Goal: Transaction & Acquisition: Purchase product/service

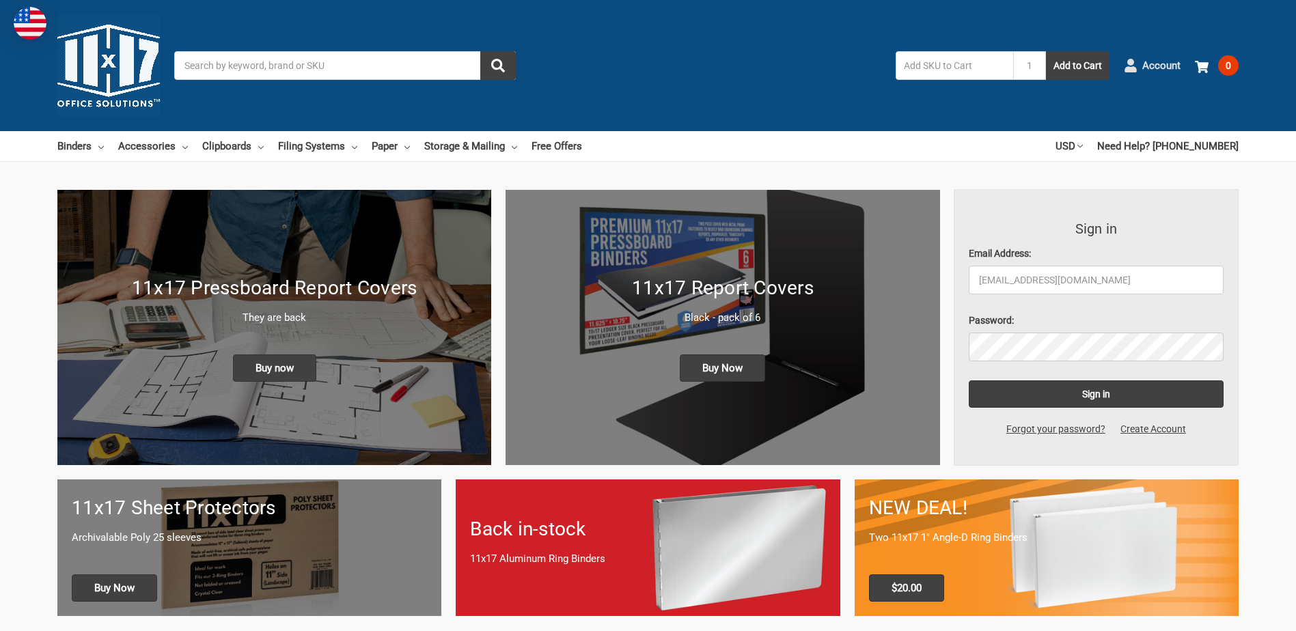
click at [1160, 68] on span "Account" at bounding box center [1161, 66] width 38 height 16
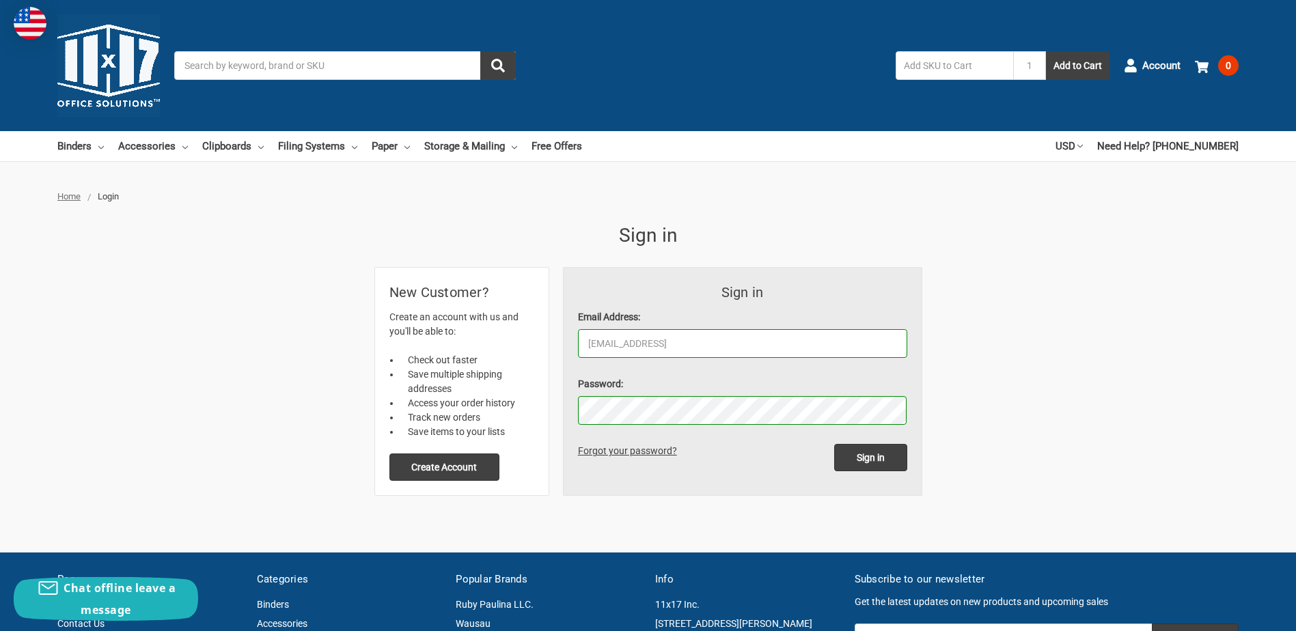
type input "[EMAIL_ADDRESS][DOMAIN_NAME]"
click at [887, 453] on input "Sign in" at bounding box center [870, 457] width 73 height 27
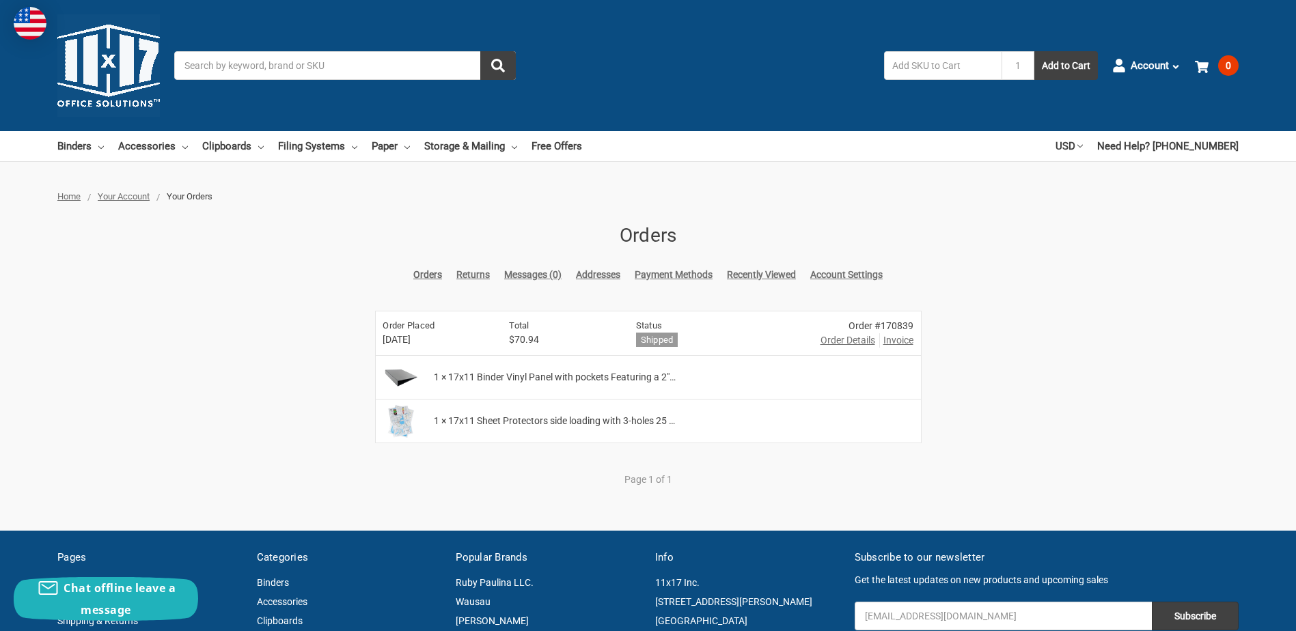
click at [408, 378] on img at bounding box center [400, 378] width 44 height 34
click at [859, 342] on span "Order Details" at bounding box center [847, 340] width 55 height 14
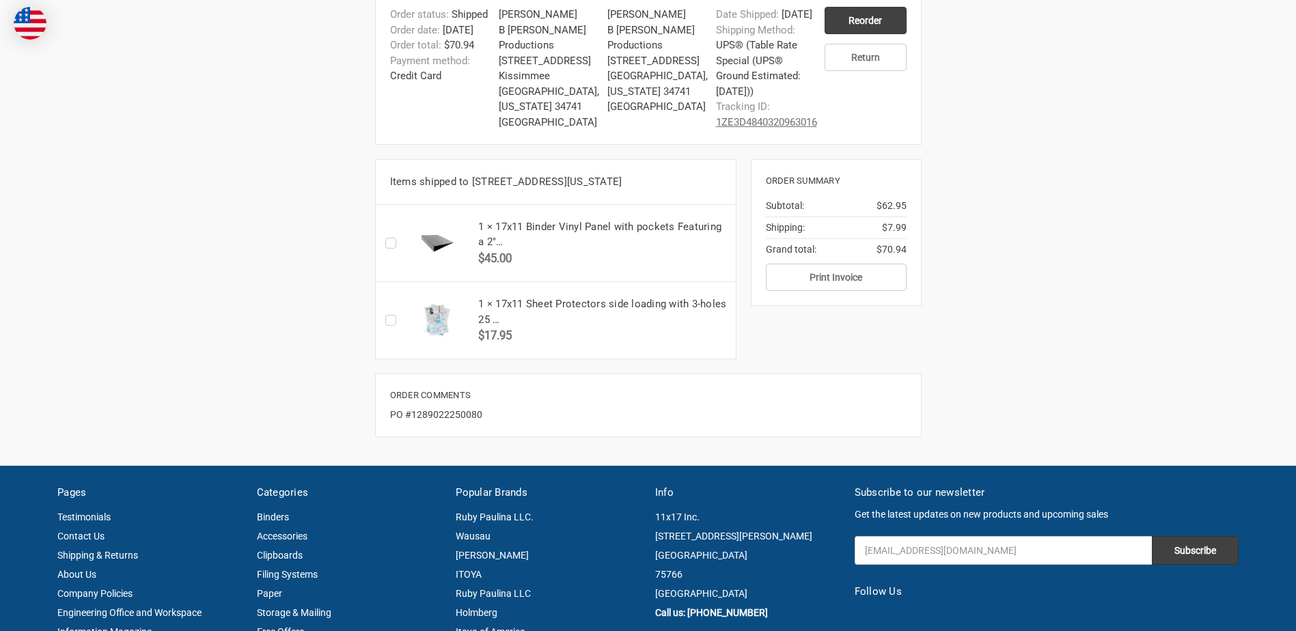
scroll to position [342, 0]
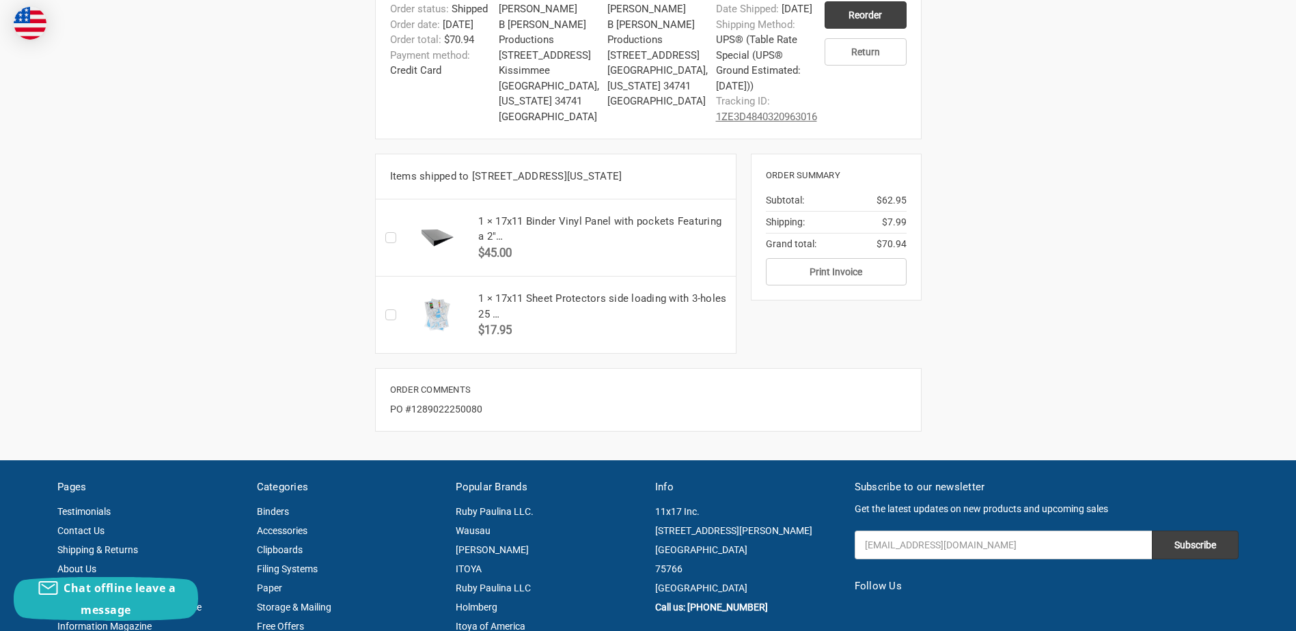
click at [484, 245] on h5 "1 × 17x11 Binder Vinyl Panel with pockets Featuring a 2"…" at bounding box center [602, 229] width 249 height 31
click at [424, 255] on img at bounding box center [436, 238] width 61 height 34
click at [436, 255] on img at bounding box center [436, 238] width 61 height 34
click at [392, 238] on label "Checkbox 51927 label" at bounding box center [394, 238] width 18 height 0
click at [389, 238] on input "Checkbox 51927 label" at bounding box center [389, 238] width 1 height 1
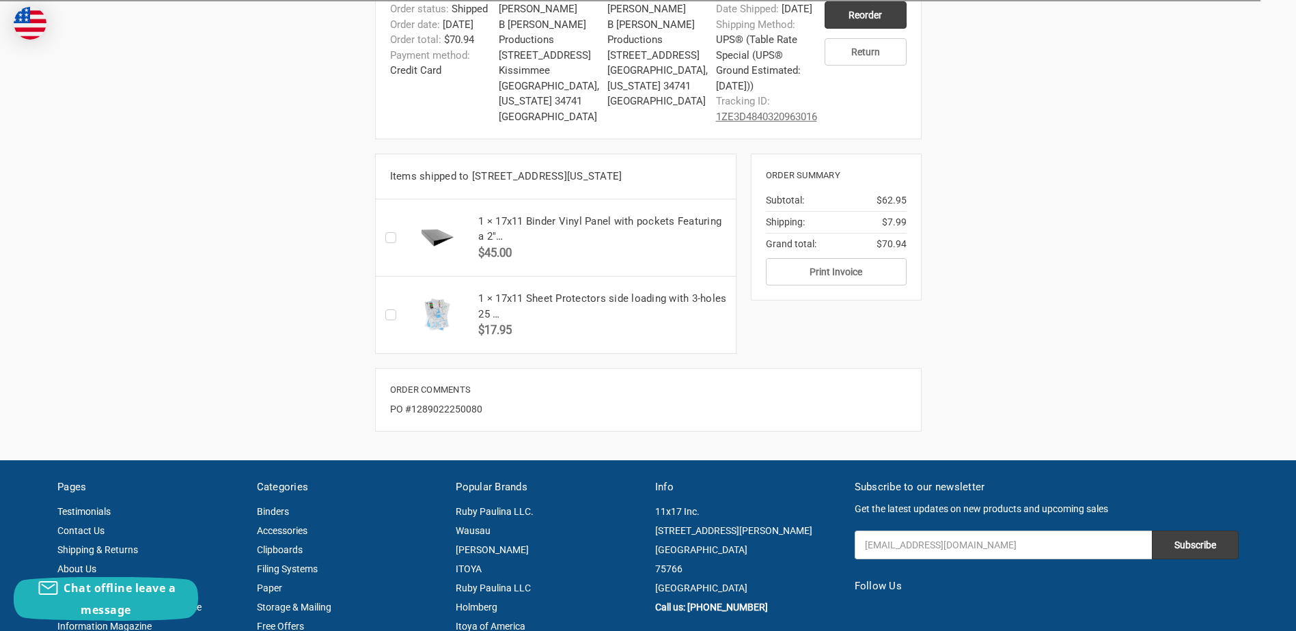
checkbox input "true"
click at [388, 315] on label "Checkbox 51928 label" at bounding box center [394, 315] width 18 height 0
click at [389, 316] on input "Checkbox 51928 label" at bounding box center [389, 315] width 1 height 1
checkbox input "true"
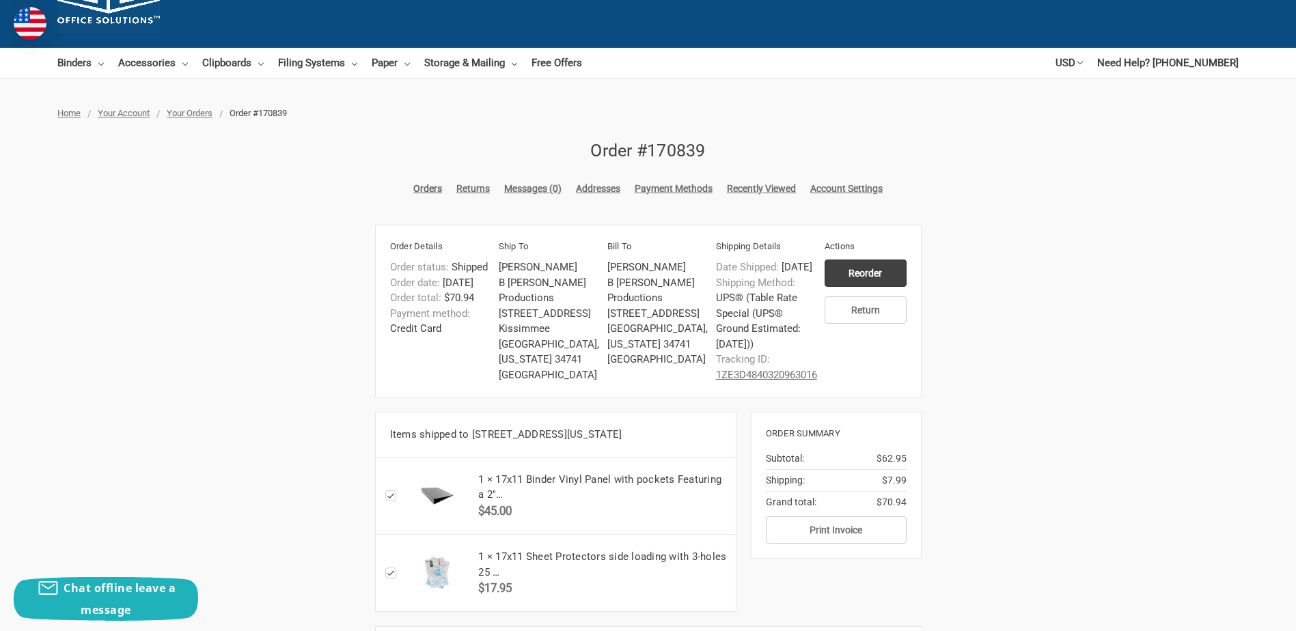
scroll to position [68, 0]
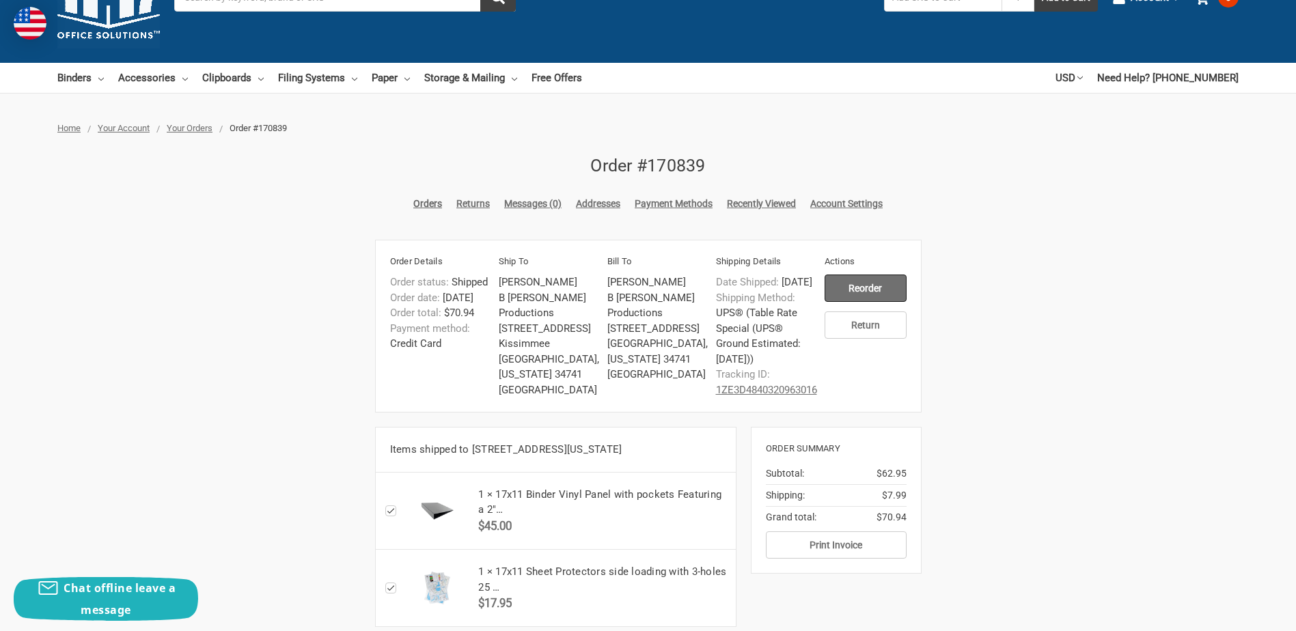
click at [851, 282] on input "Reorder" at bounding box center [865, 288] width 82 height 27
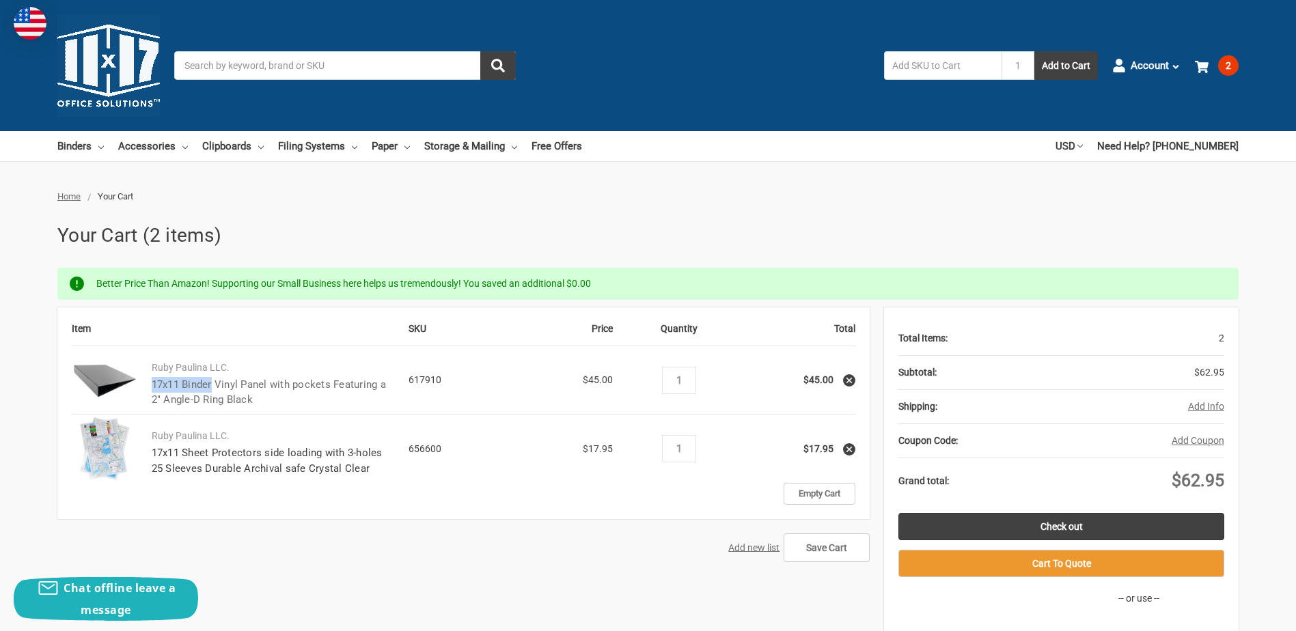
drag, startPoint x: 141, startPoint y: 383, endPoint x: 214, endPoint y: 384, distance: 73.1
click at [214, 384] on td "Ruby Paulina LLC. 17x11 Binder Vinyl Panel with pockets Featuring a 2" Angle-D …" at bounding box center [273, 380] width 272 height 68
copy link "17x11 Binder"
click at [279, 77] on input "Search" at bounding box center [345, 65] width 342 height 29
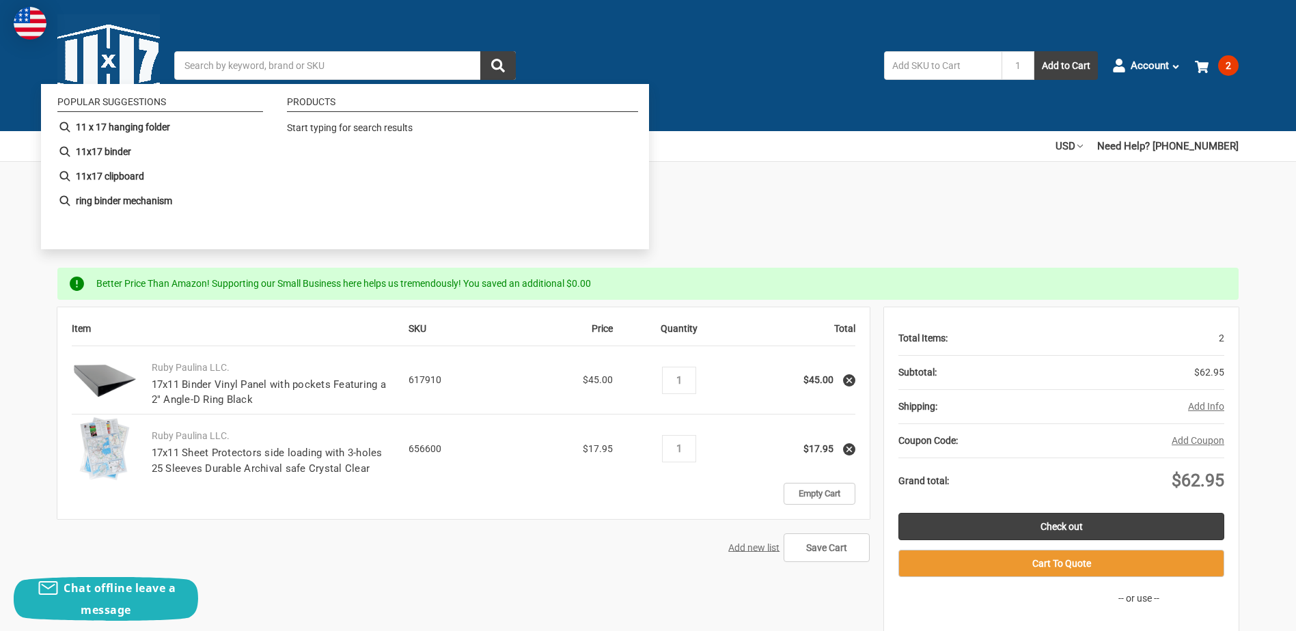
paste input "17x11 Binder"
type input "17x11 Binder"
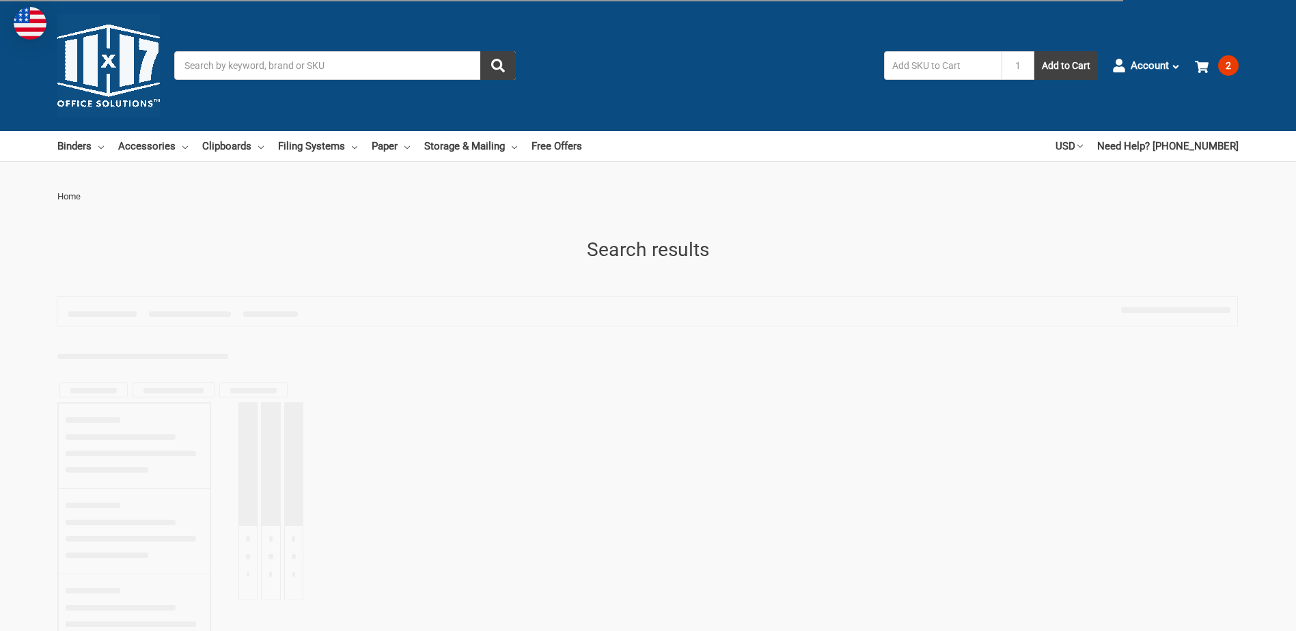
type input "17x11 Binder"
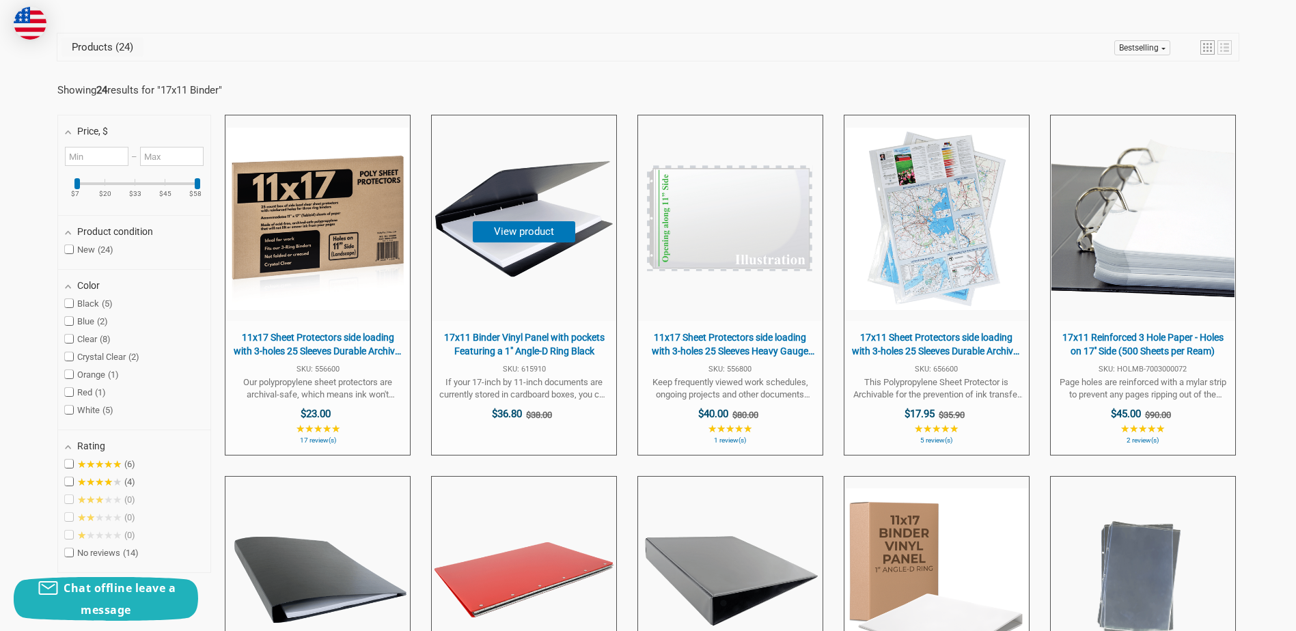
scroll to position [205, 0]
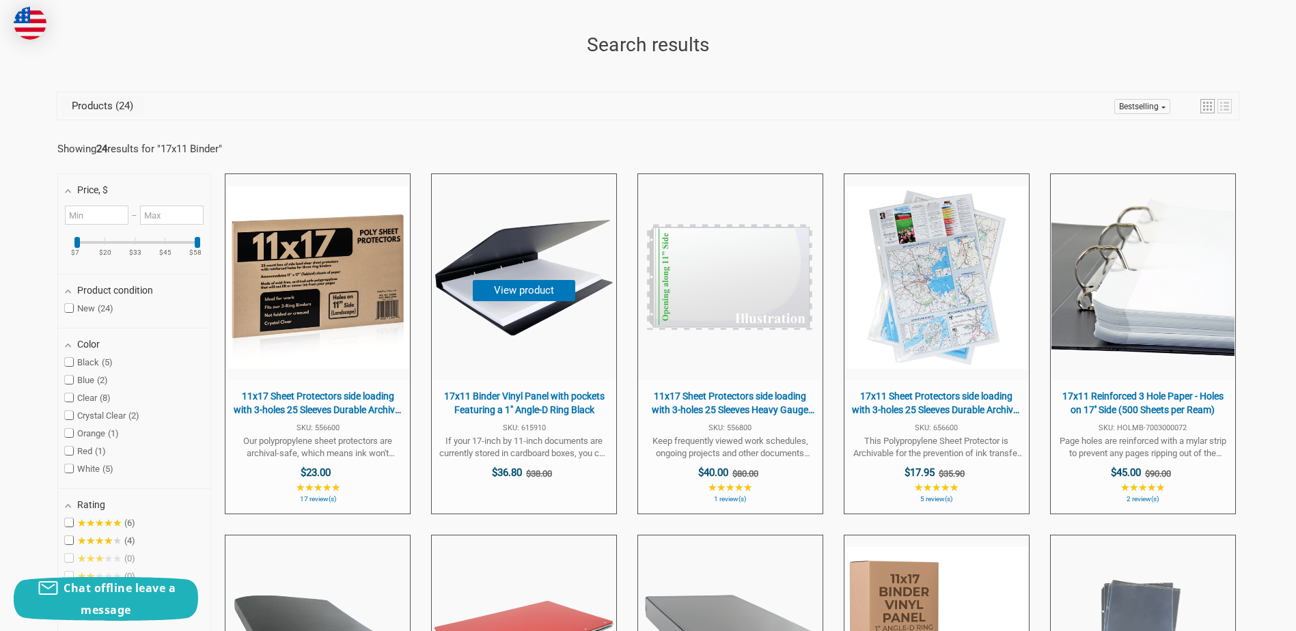
click at [554, 273] on img "17x11 Binder Vinyl Panel with pockets Featuring a 1" at bounding box center [523, 277] width 183 height 183
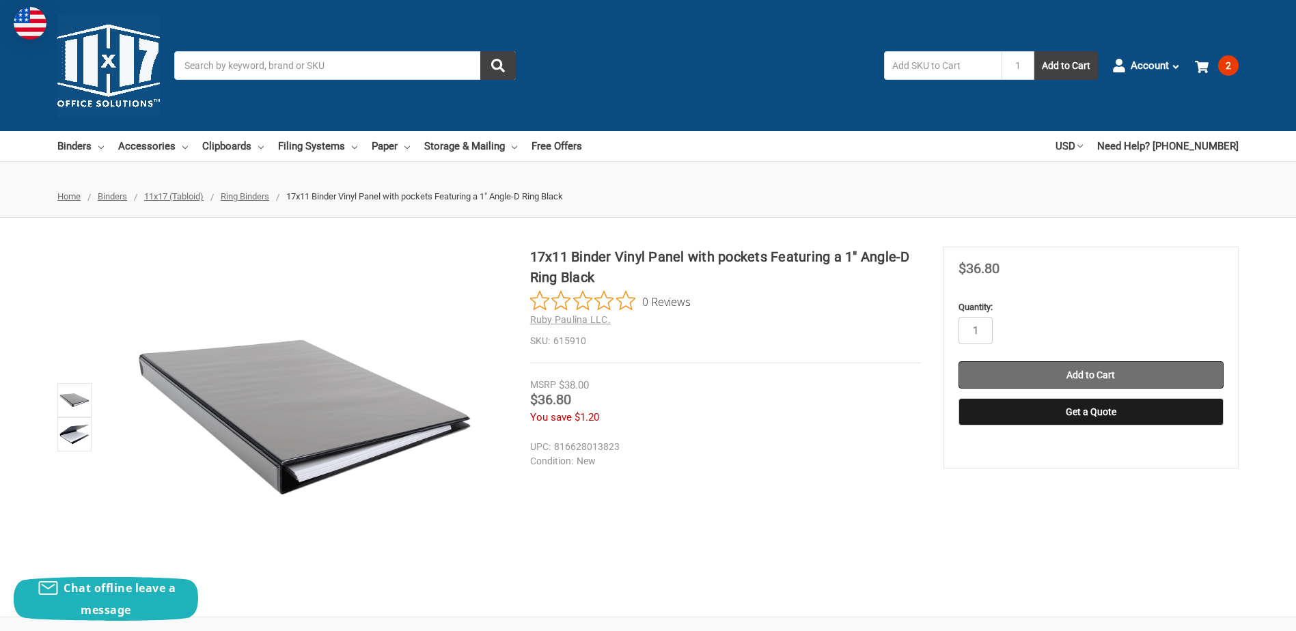
click at [1063, 377] on input "Add to Cart" at bounding box center [1090, 374] width 265 height 27
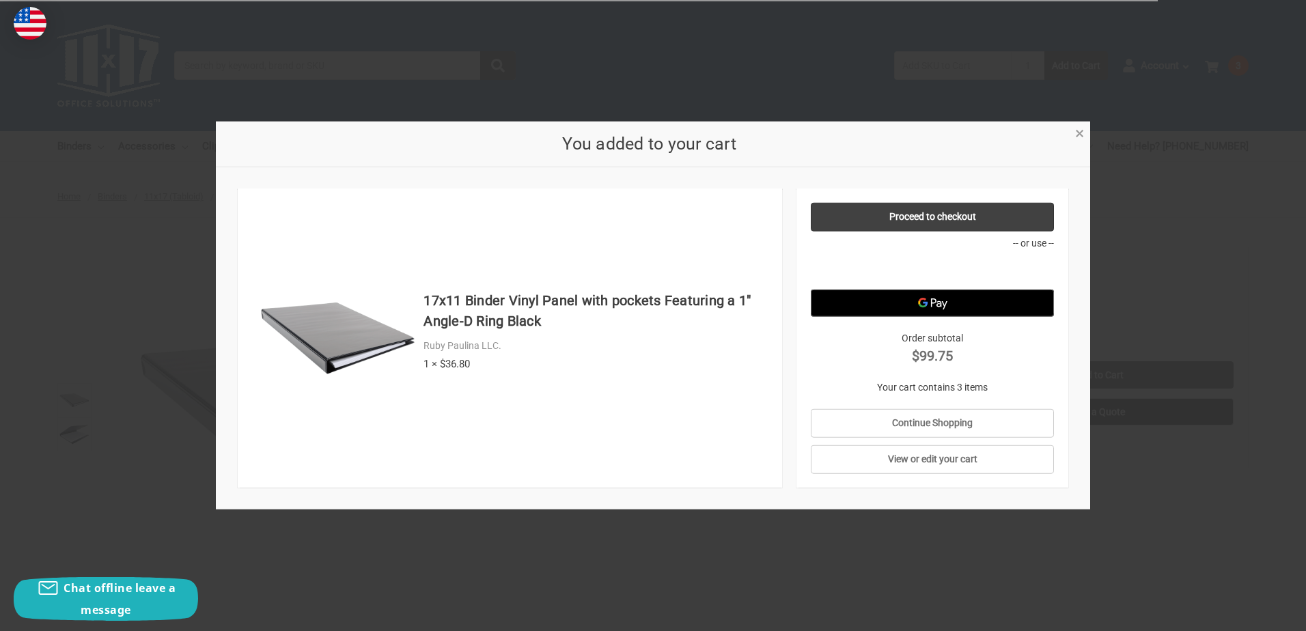
click at [1077, 147] on div "You added to your cart" at bounding box center [653, 145] width 874 height 46
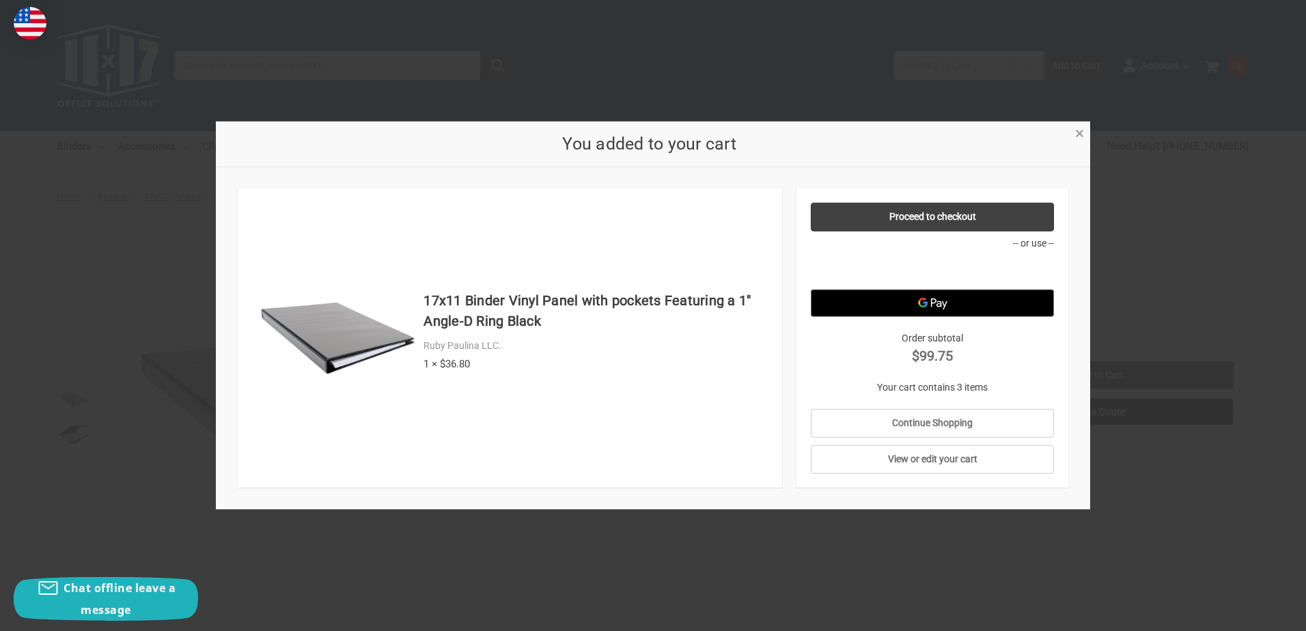
click at [1081, 135] on span "×" at bounding box center [1079, 134] width 9 height 20
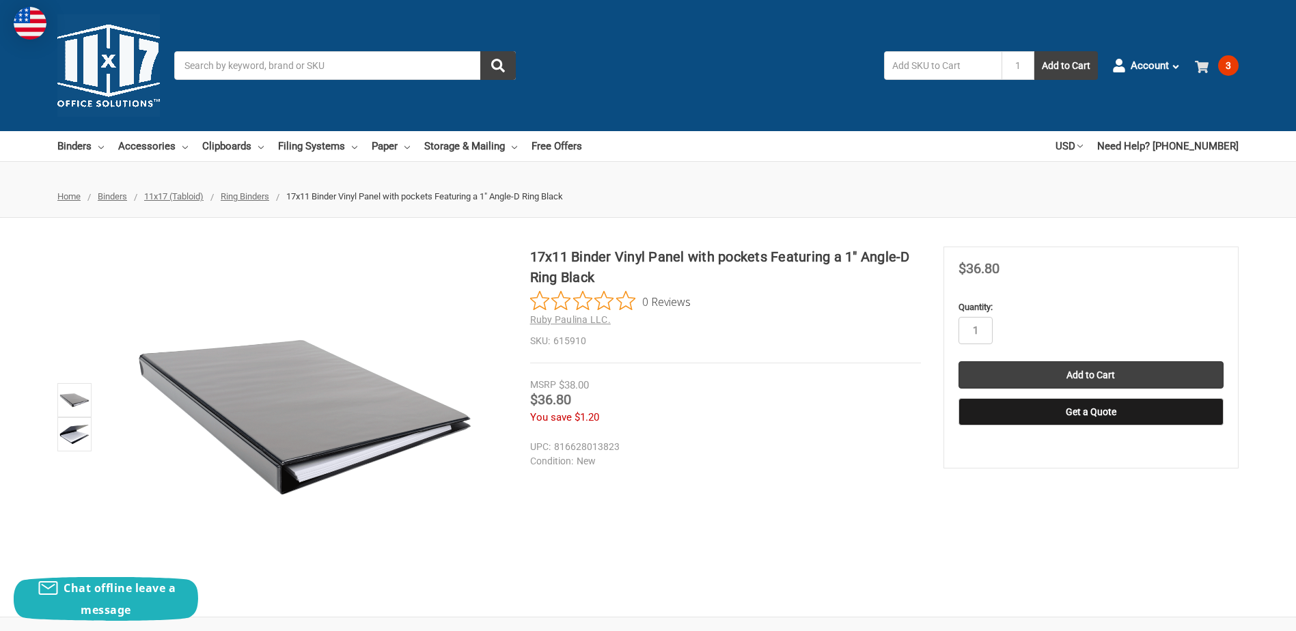
click at [1196, 64] on icon at bounding box center [1202, 67] width 14 height 14
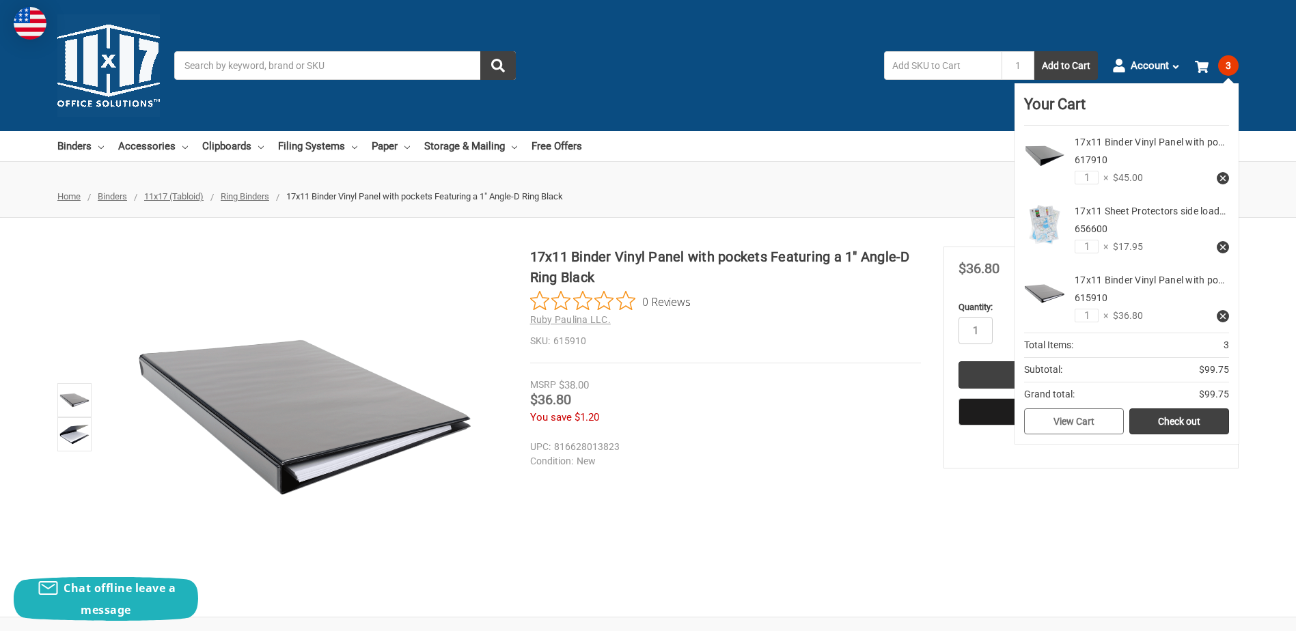
click at [1103, 422] on link "View Cart" at bounding box center [1074, 421] width 100 height 26
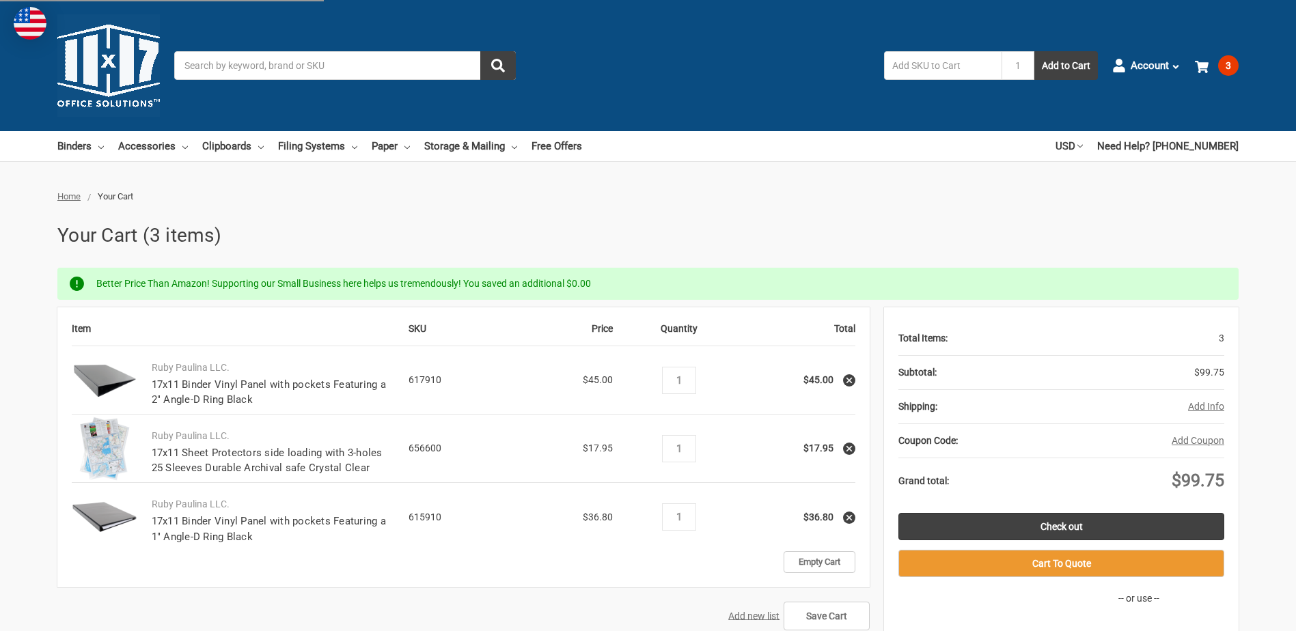
scroll to position [137, 0]
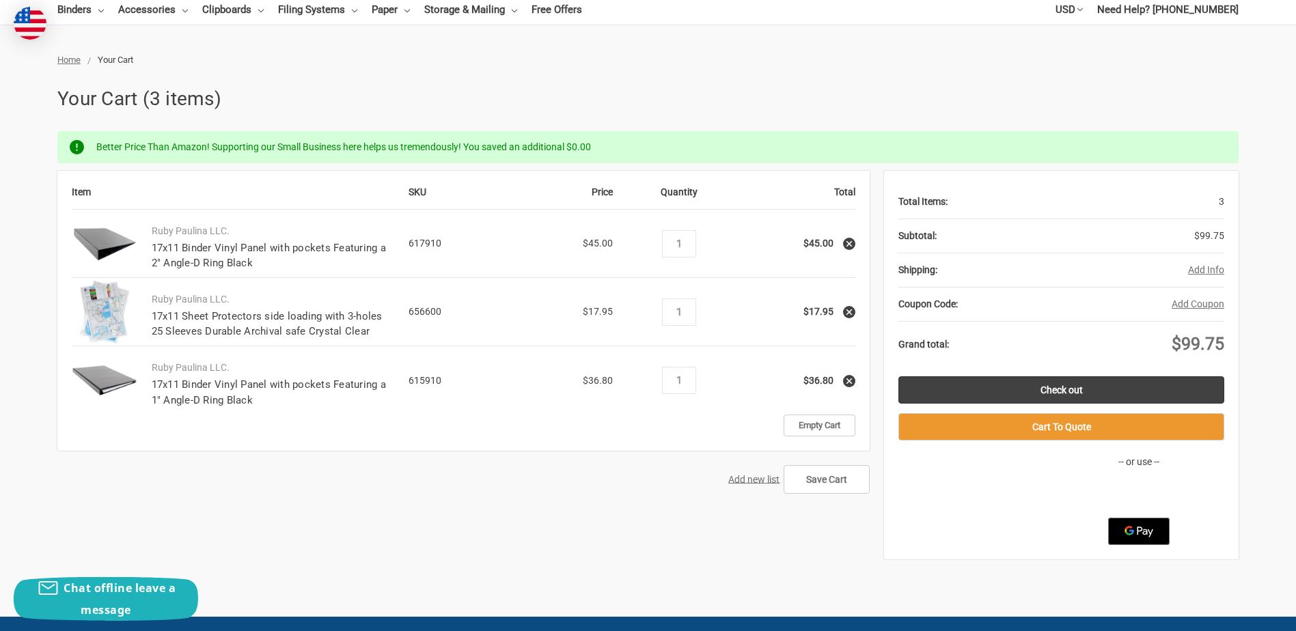
click at [850, 382] on use at bounding box center [848, 380] width 5 height 5
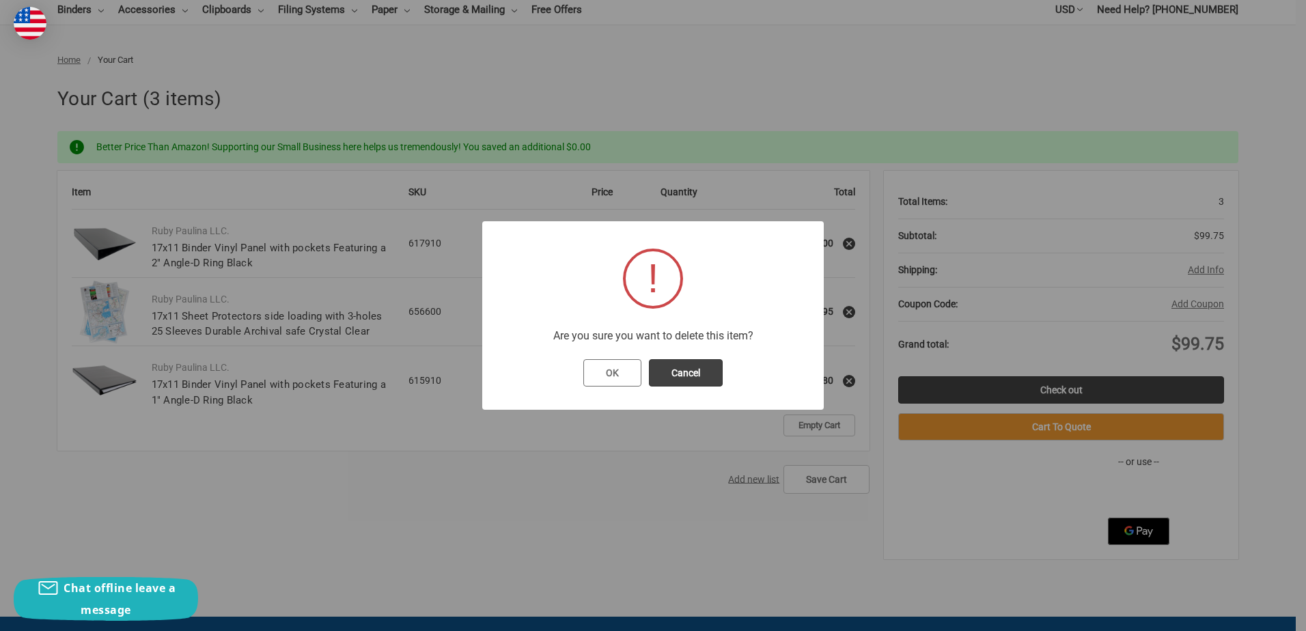
click at [626, 376] on button "OK" at bounding box center [612, 372] width 58 height 27
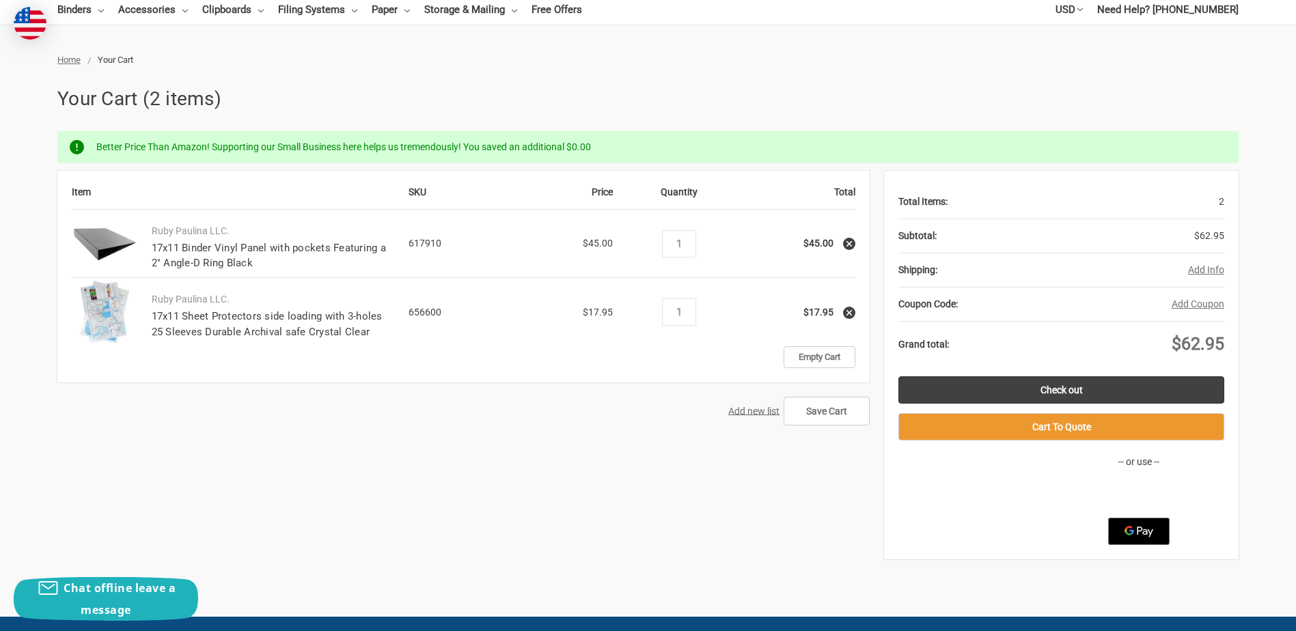
scroll to position [0, 0]
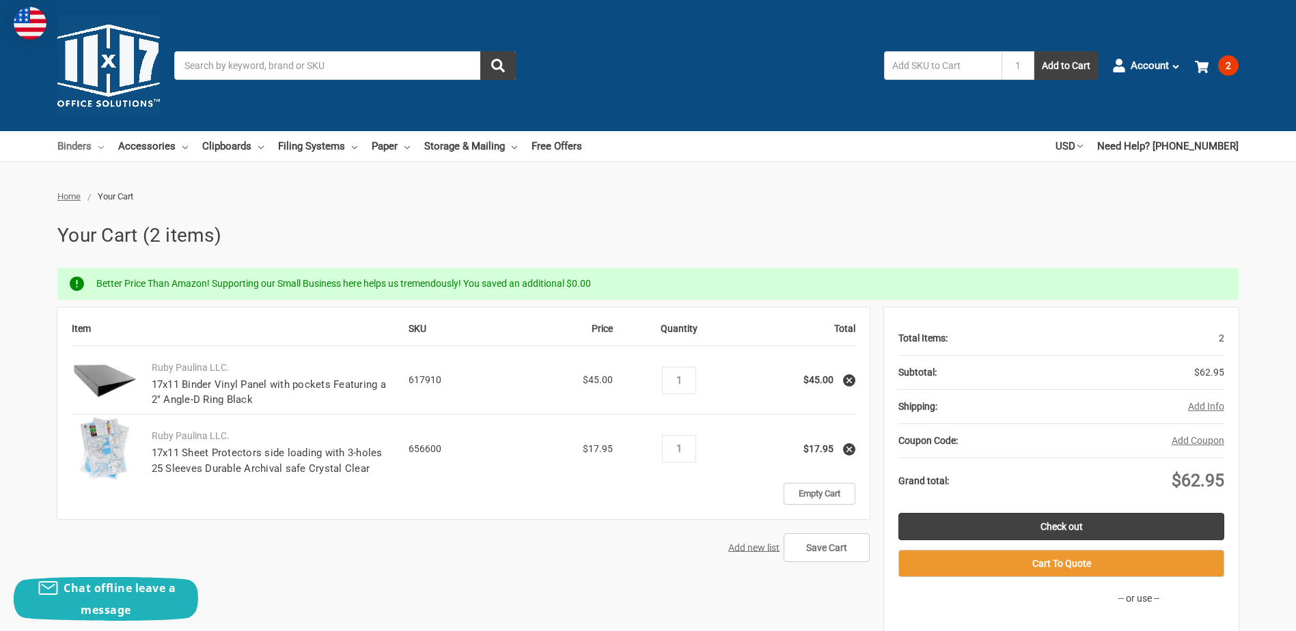
click at [98, 150] on link "Binders" at bounding box center [80, 146] width 46 height 30
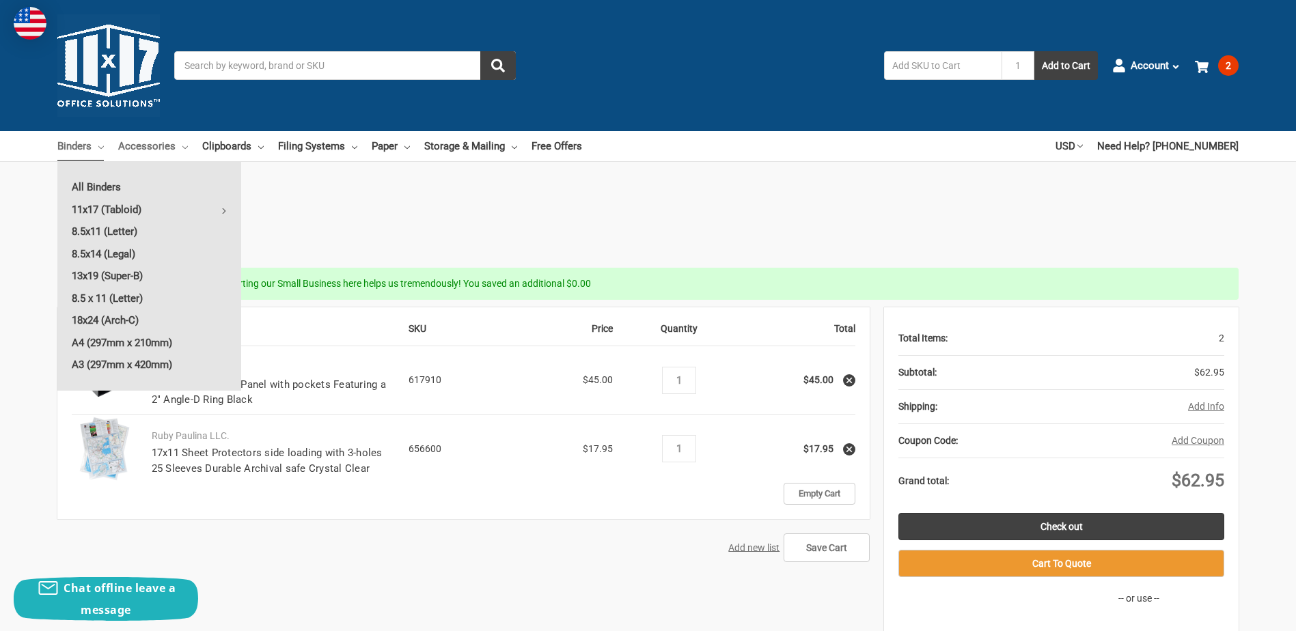
click at [182, 146] on icon at bounding box center [184, 147] width 5 height 5
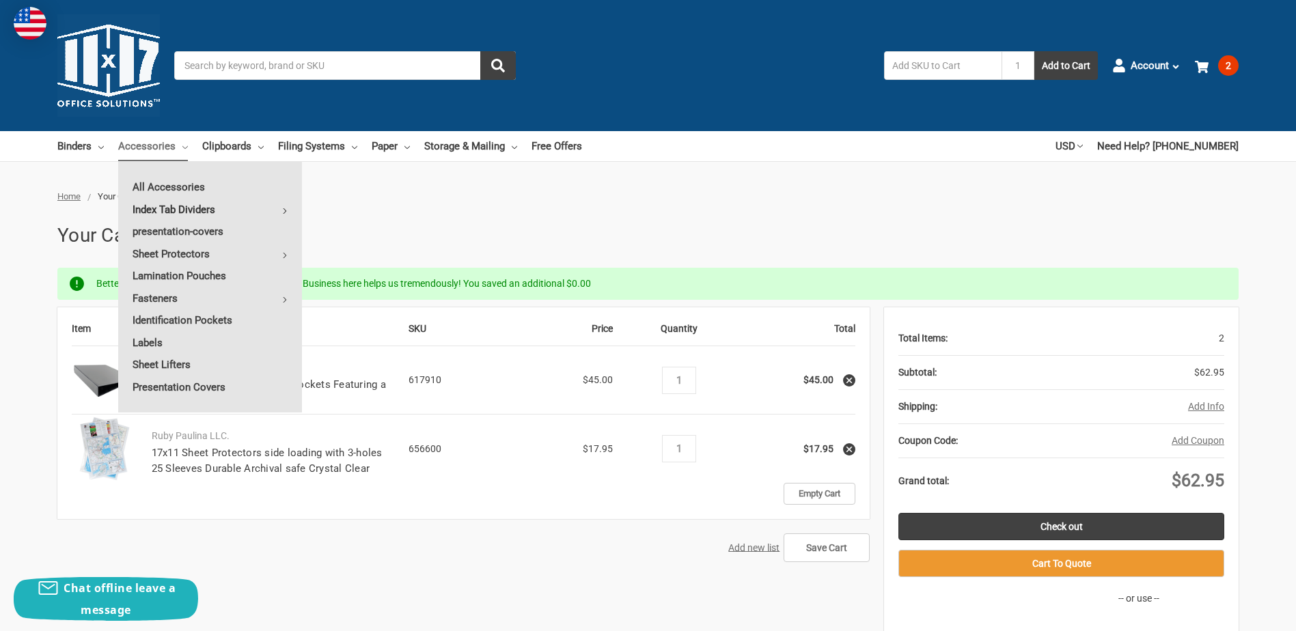
click at [288, 210] on icon at bounding box center [284, 210] width 5 height 5
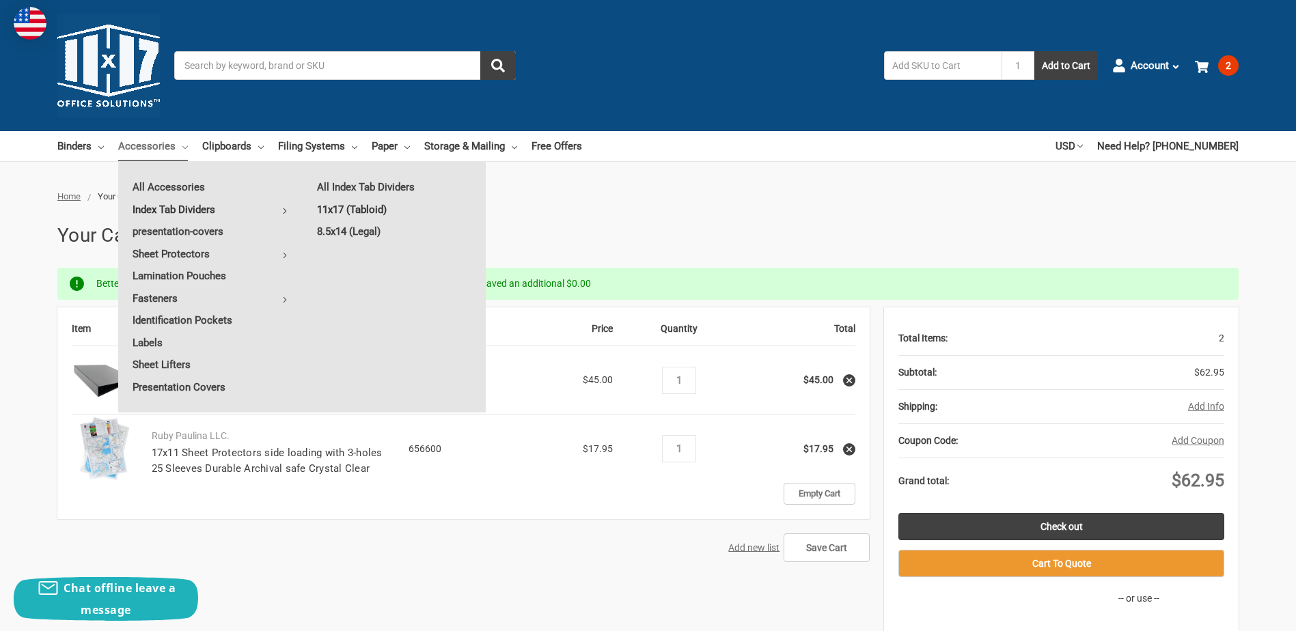
click at [326, 210] on link "11x17 (Tabloid)" at bounding box center [394, 210] width 183 height 22
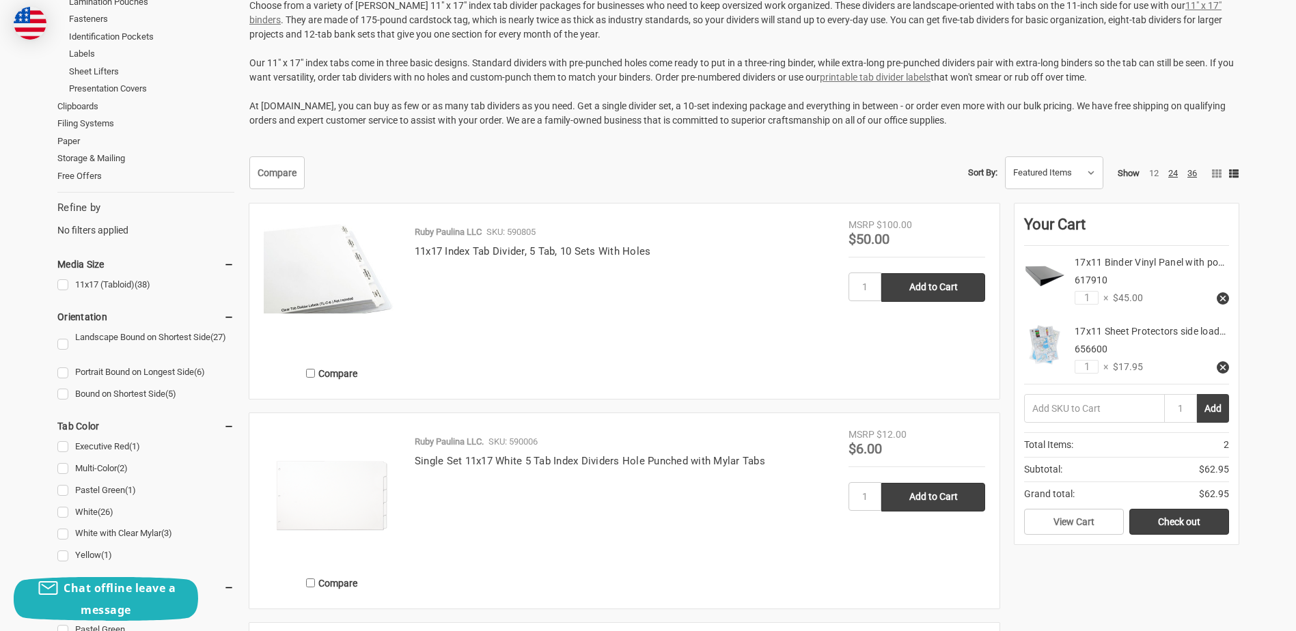
scroll to position [342, 0]
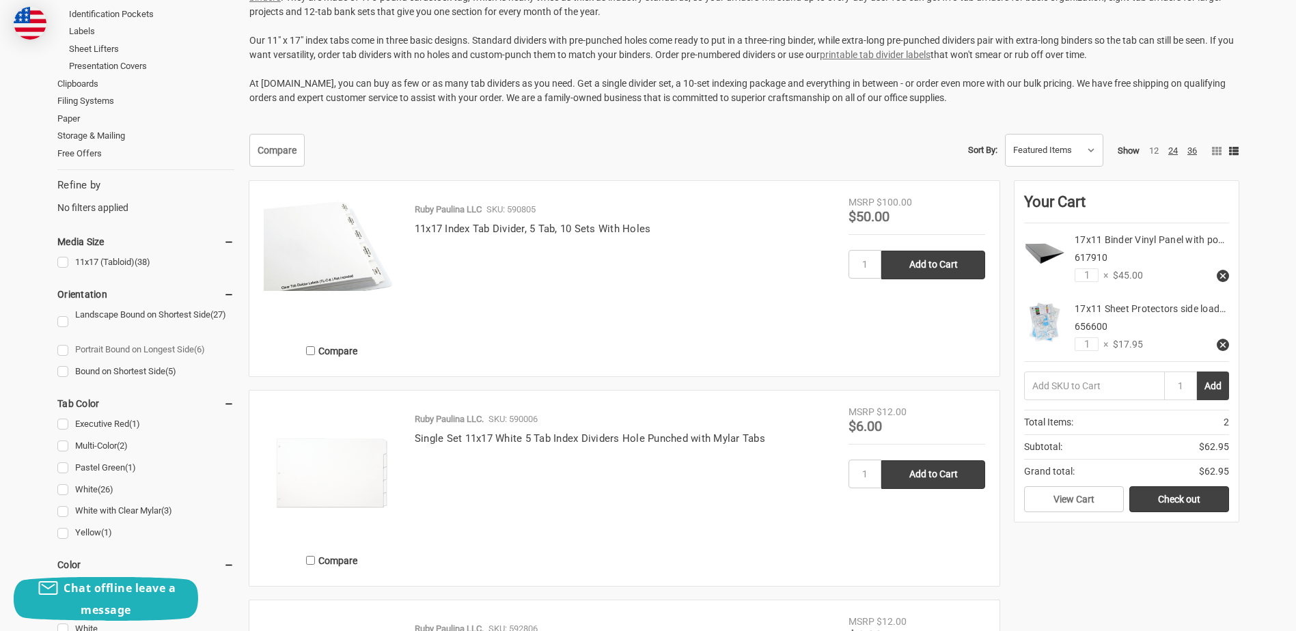
click at [64, 349] on link "Portrait Bound on Longest Side (6)" at bounding box center [145, 350] width 177 height 18
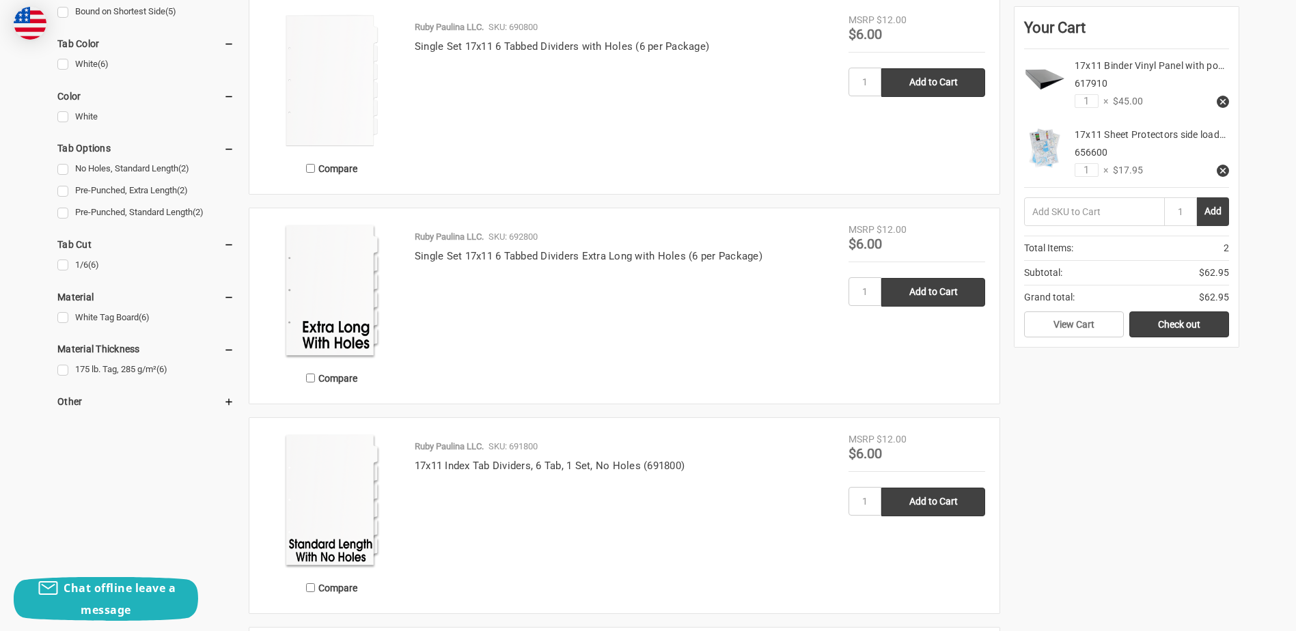
scroll to position [615, 0]
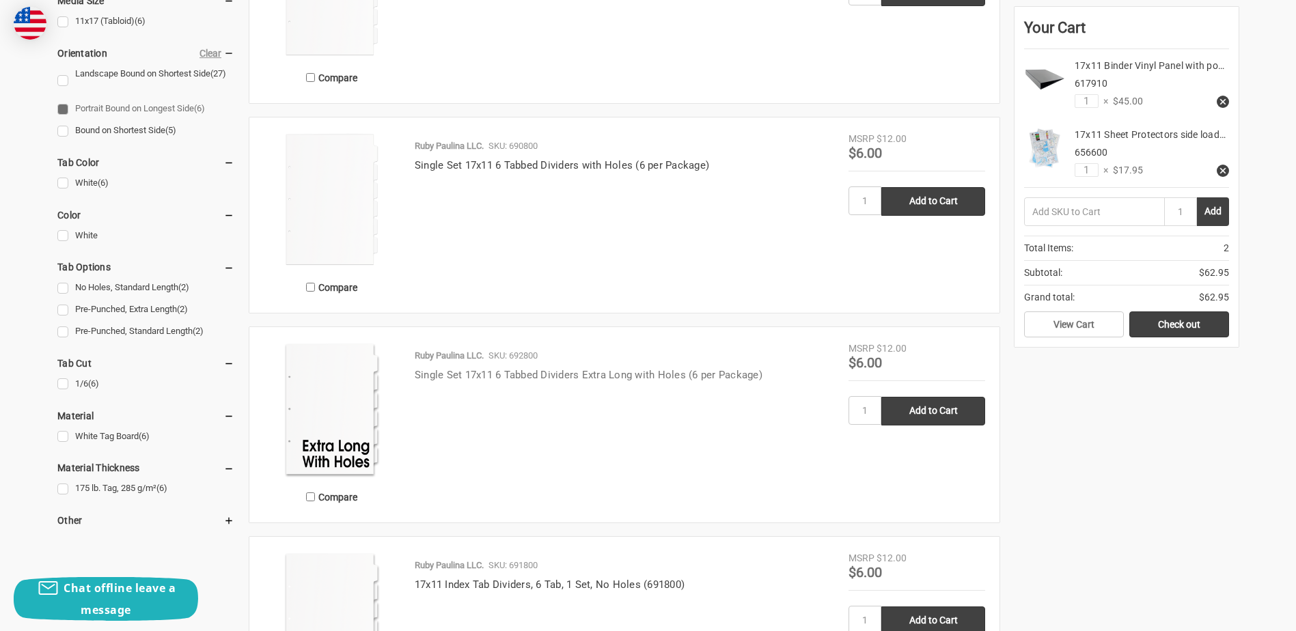
click at [510, 372] on link "Single Set 17x11 6 Tabbed Dividers Extra Long with Holes (6 per Package)" at bounding box center [589, 375] width 348 height 12
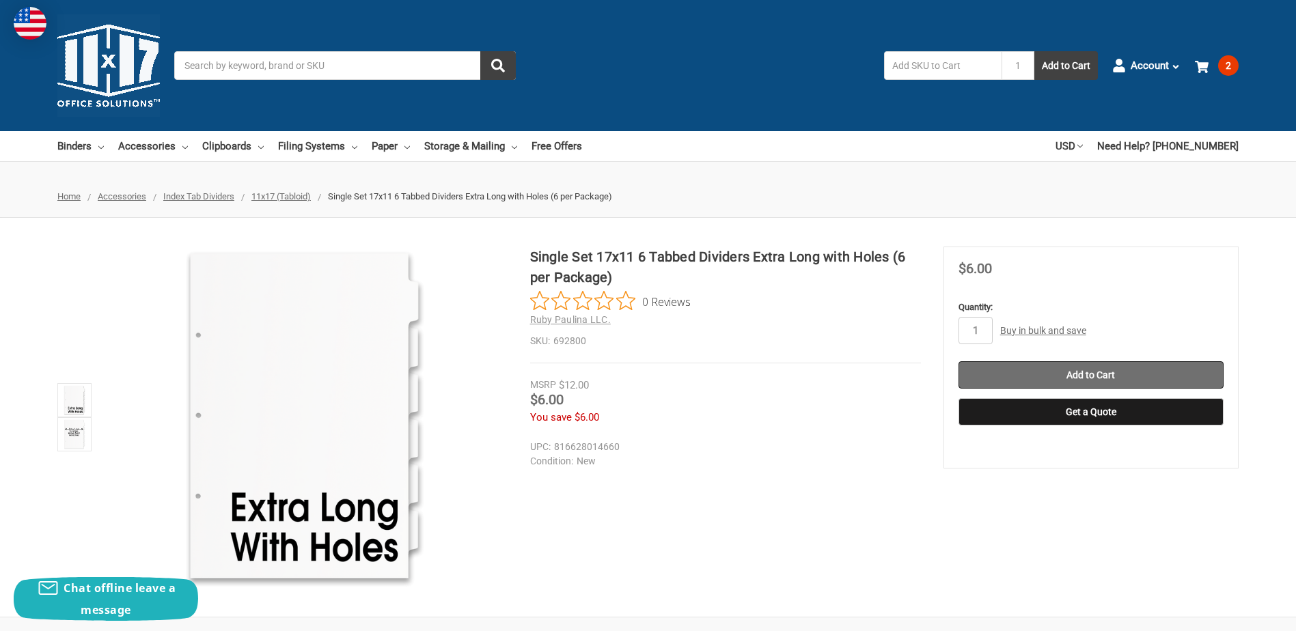
click at [1111, 371] on input "Add to Cart" at bounding box center [1090, 374] width 265 height 27
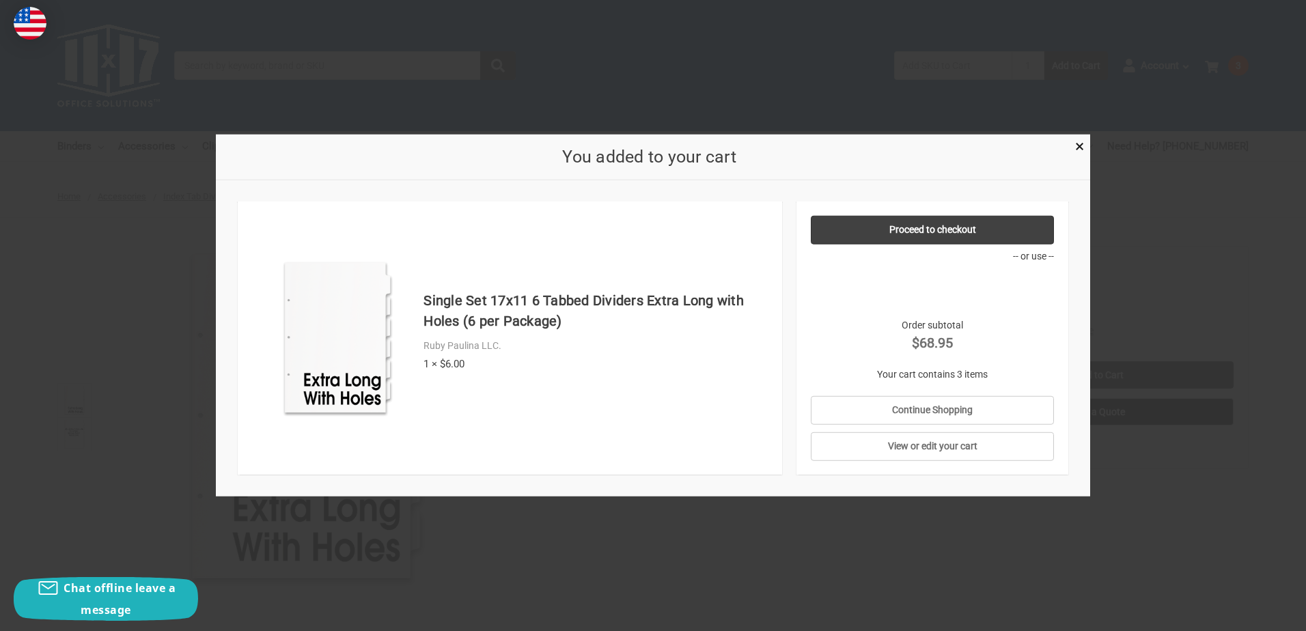
click at [1081, 135] on div "You added to your cart" at bounding box center [653, 158] width 874 height 46
click at [1080, 143] on span "×" at bounding box center [1079, 147] width 9 height 20
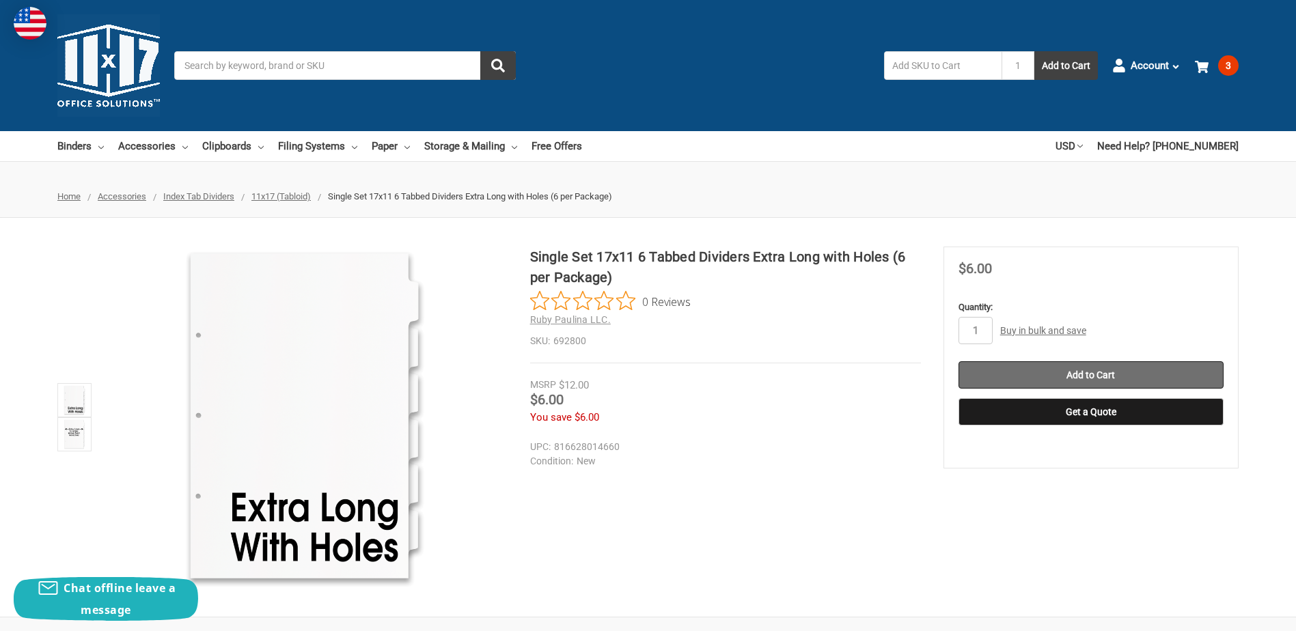
click at [1055, 372] on input "Add to Cart" at bounding box center [1090, 374] width 265 height 27
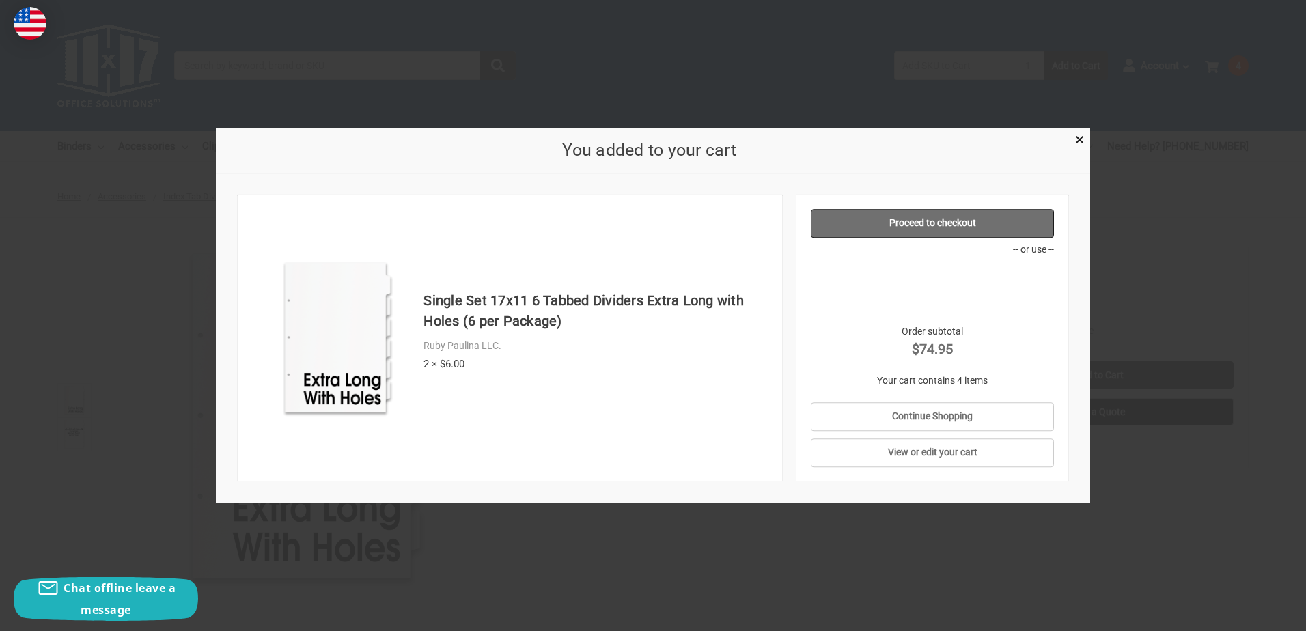
click at [990, 217] on link "Proceed to checkout" at bounding box center [933, 223] width 244 height 29
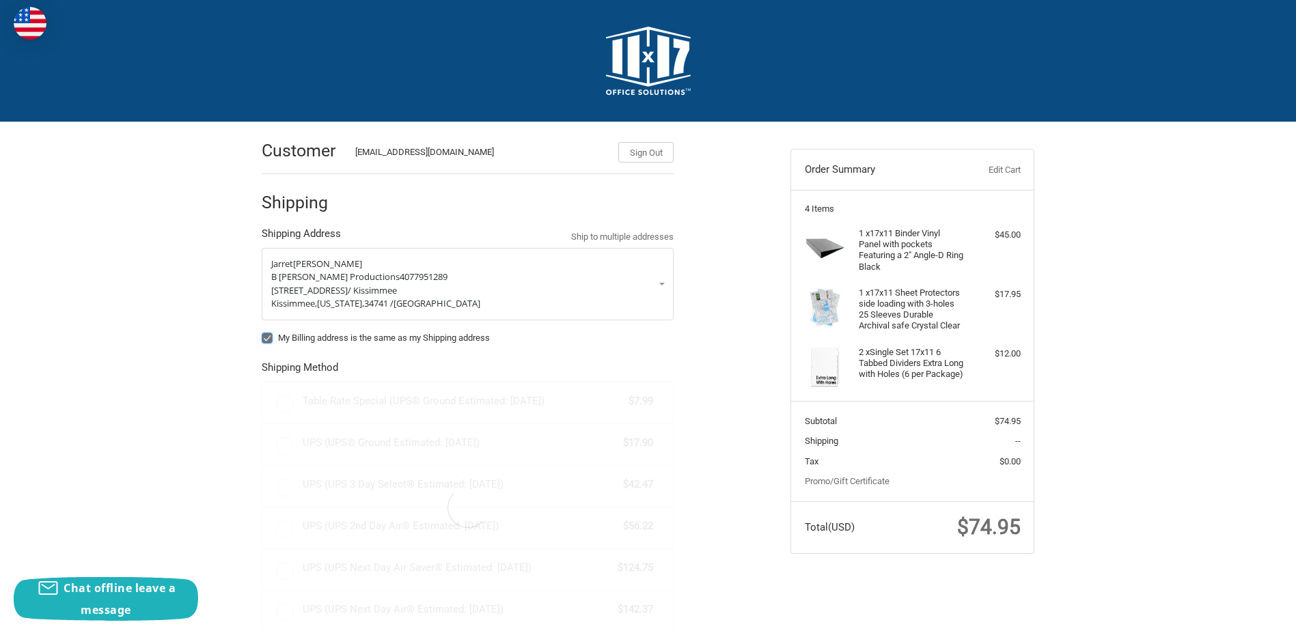
radio input "true"
